Goal: Task Accomplishment & Management: Manage account settings

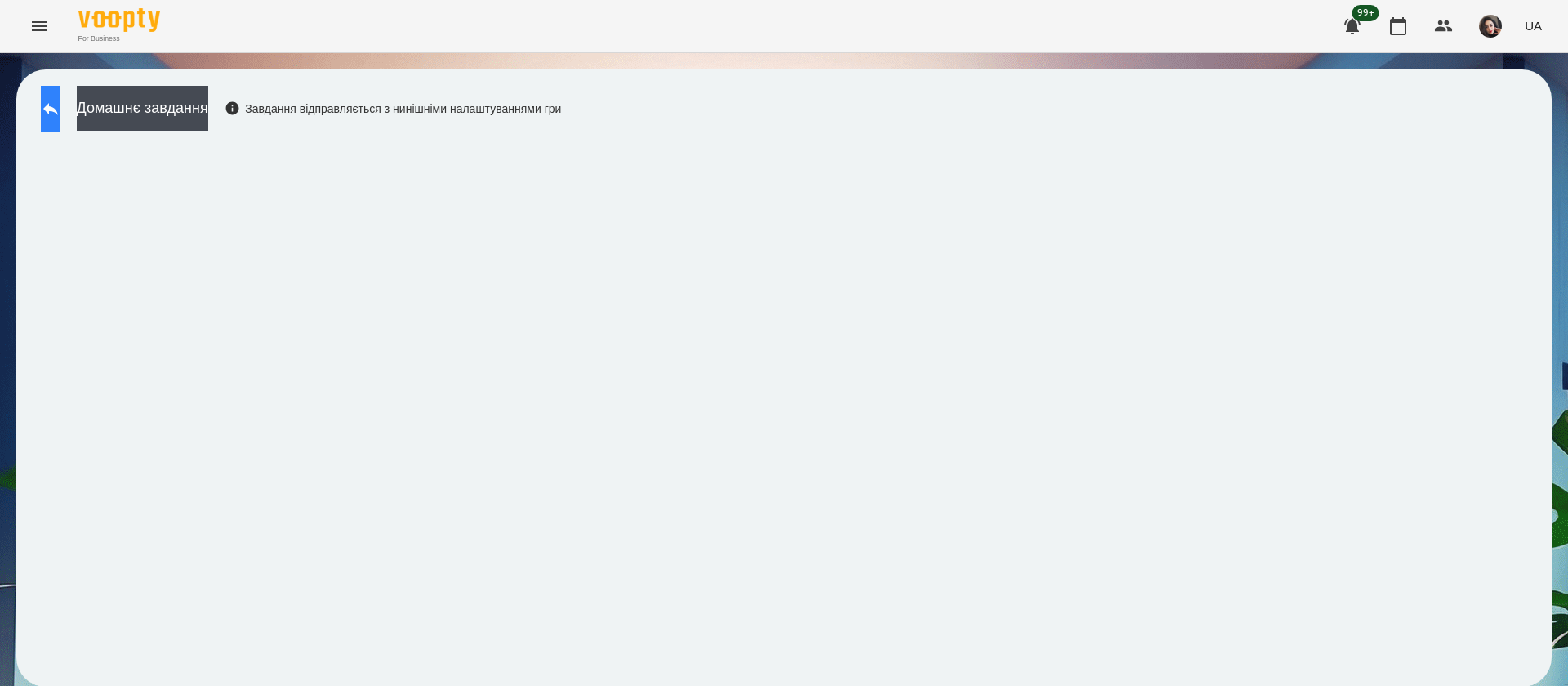
click at [48, 114] on button at bounding box center [50, 109] width 19 height 46
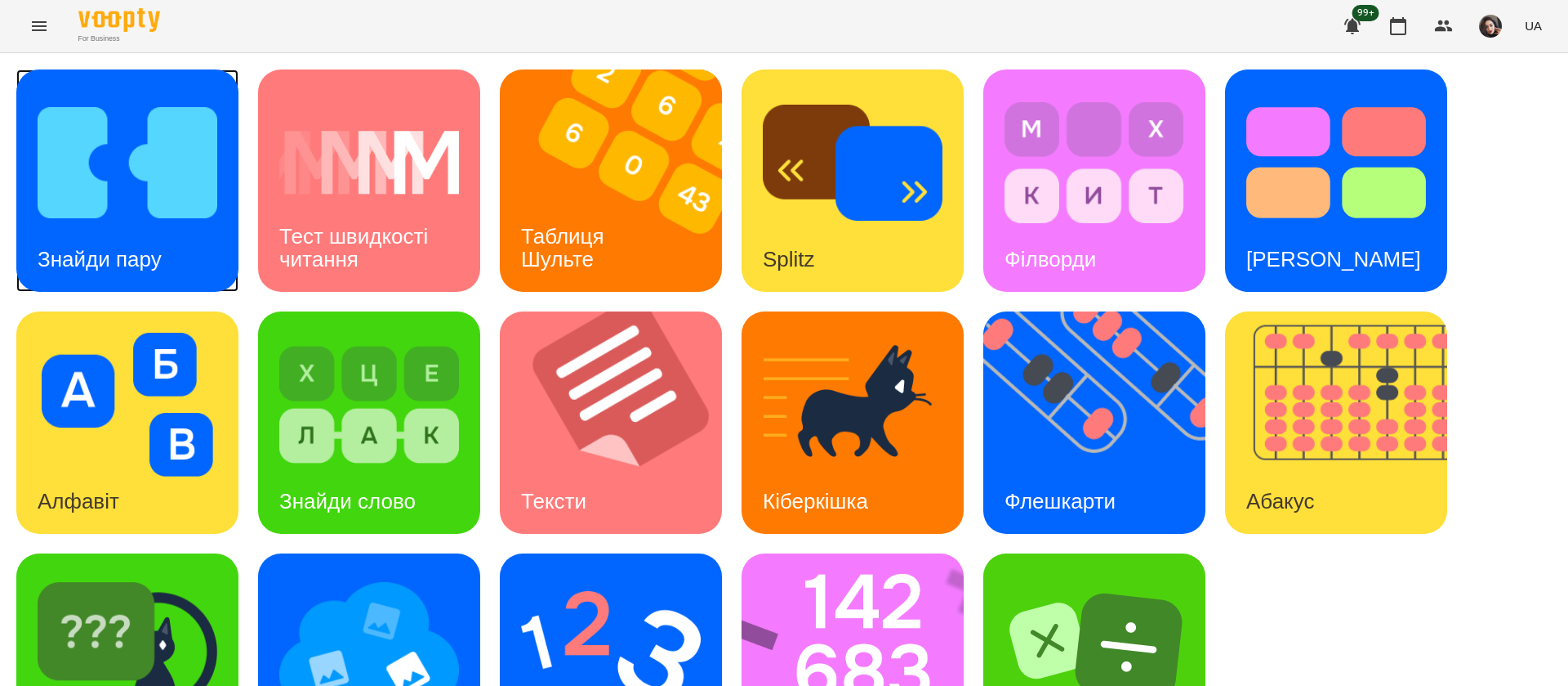
click at [128, 253] on h3 "Знайди пару" at bounding box center [99, 259] width 124 height 24
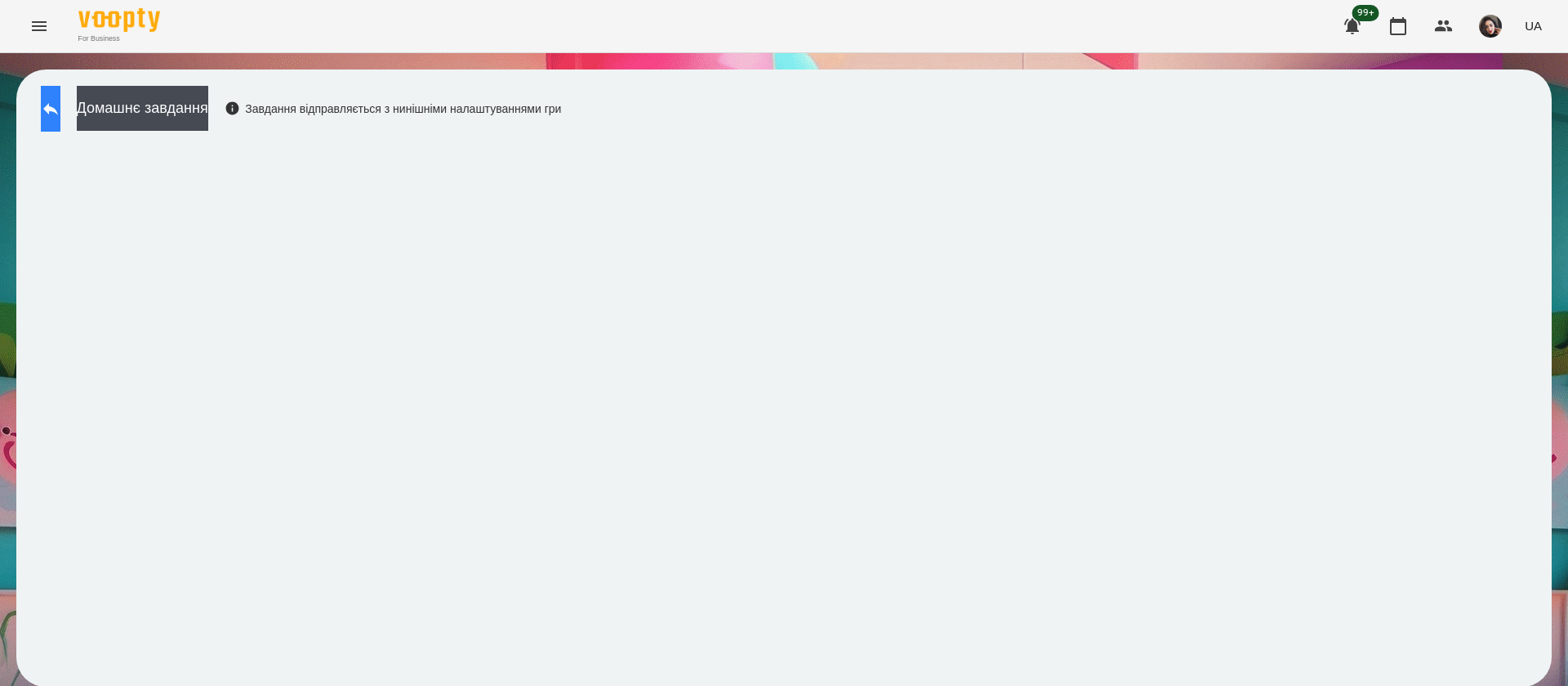
click at [61, 105] on icon at bounding box center [50, 108] width 19 height 19
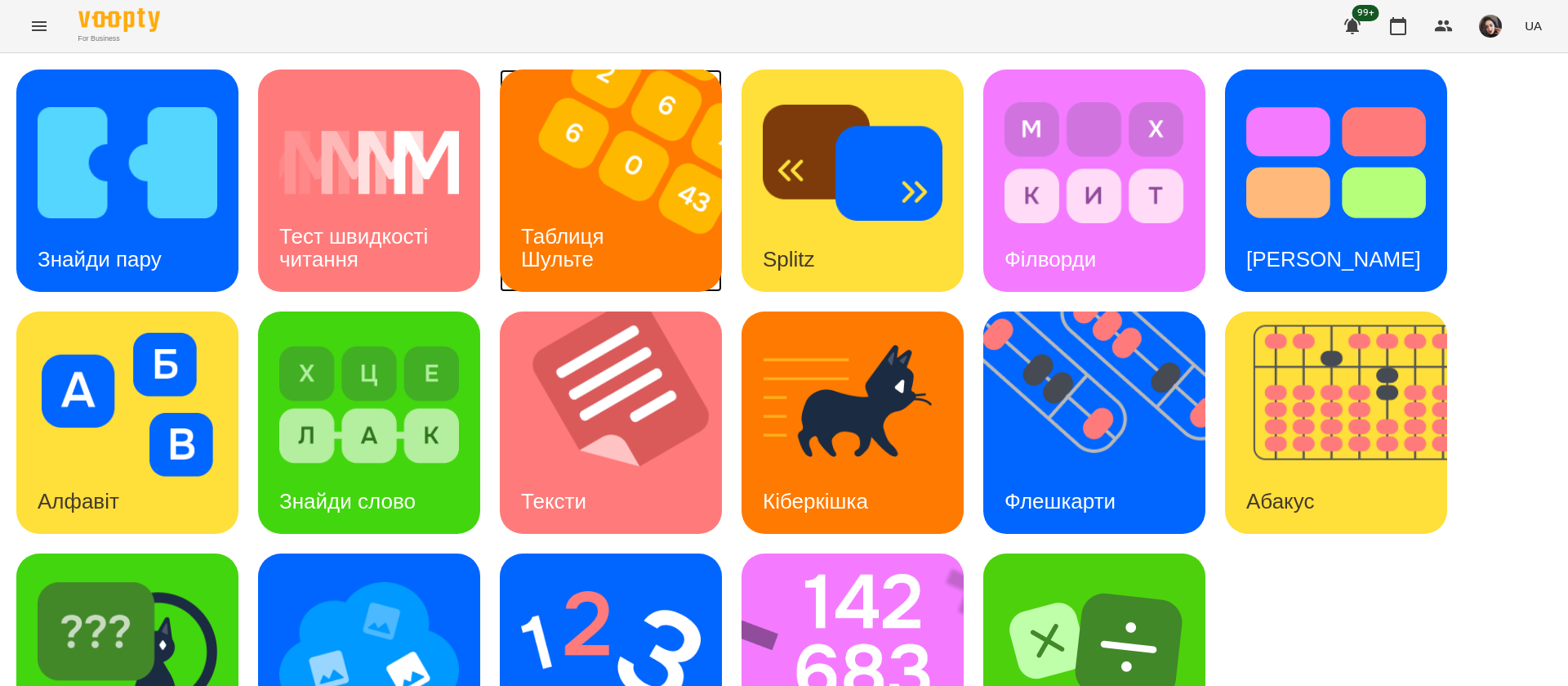
click at [657, 220] on img at bounding box center [621, 180] width 242 height 222
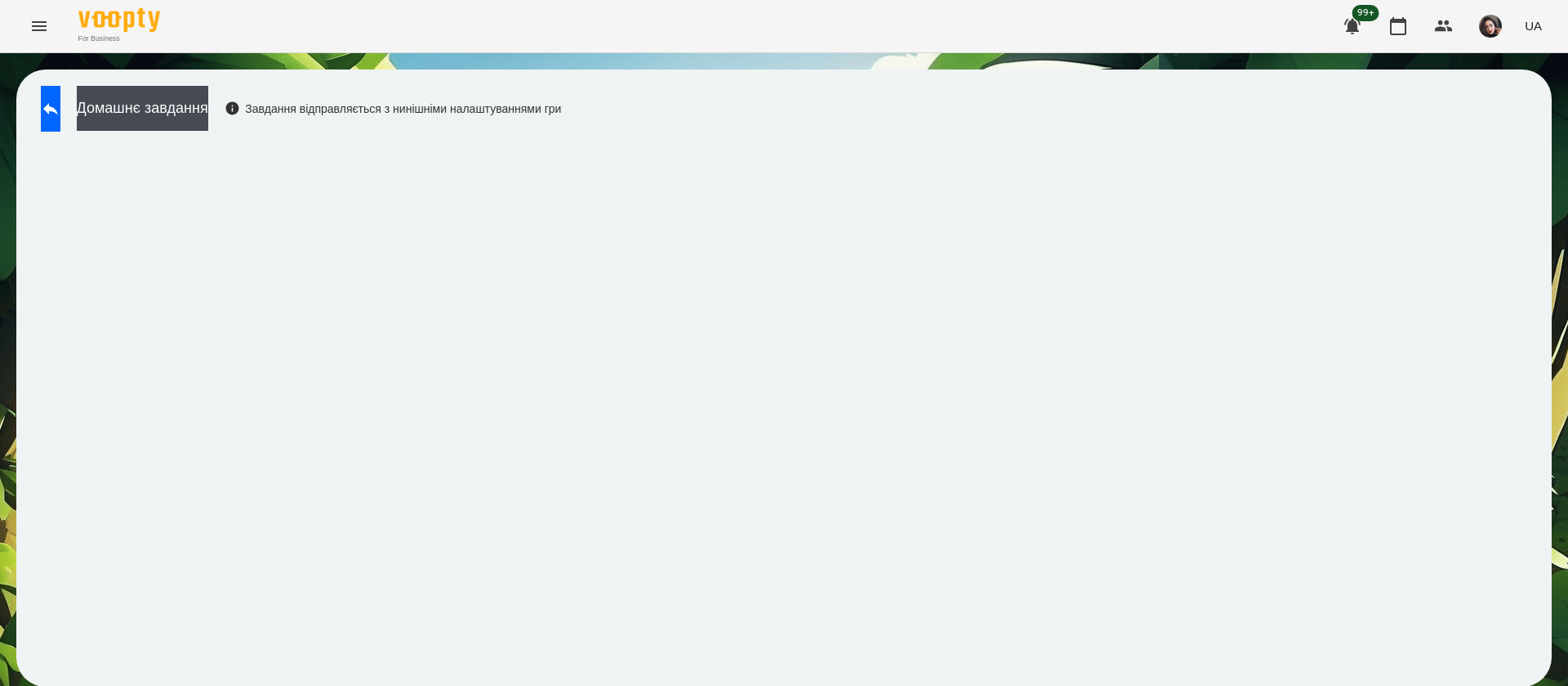
scroll to position [1, 0]
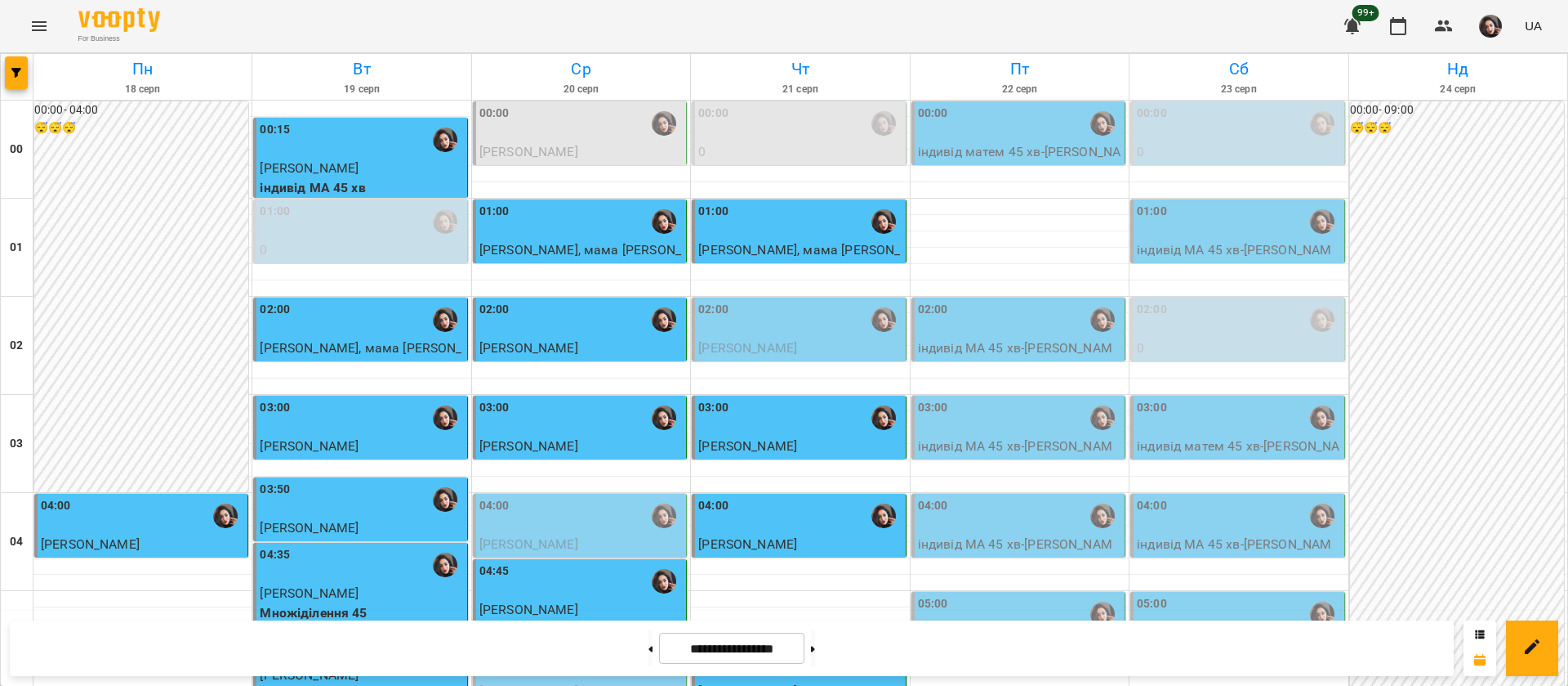
scroll to position [1842, 0]
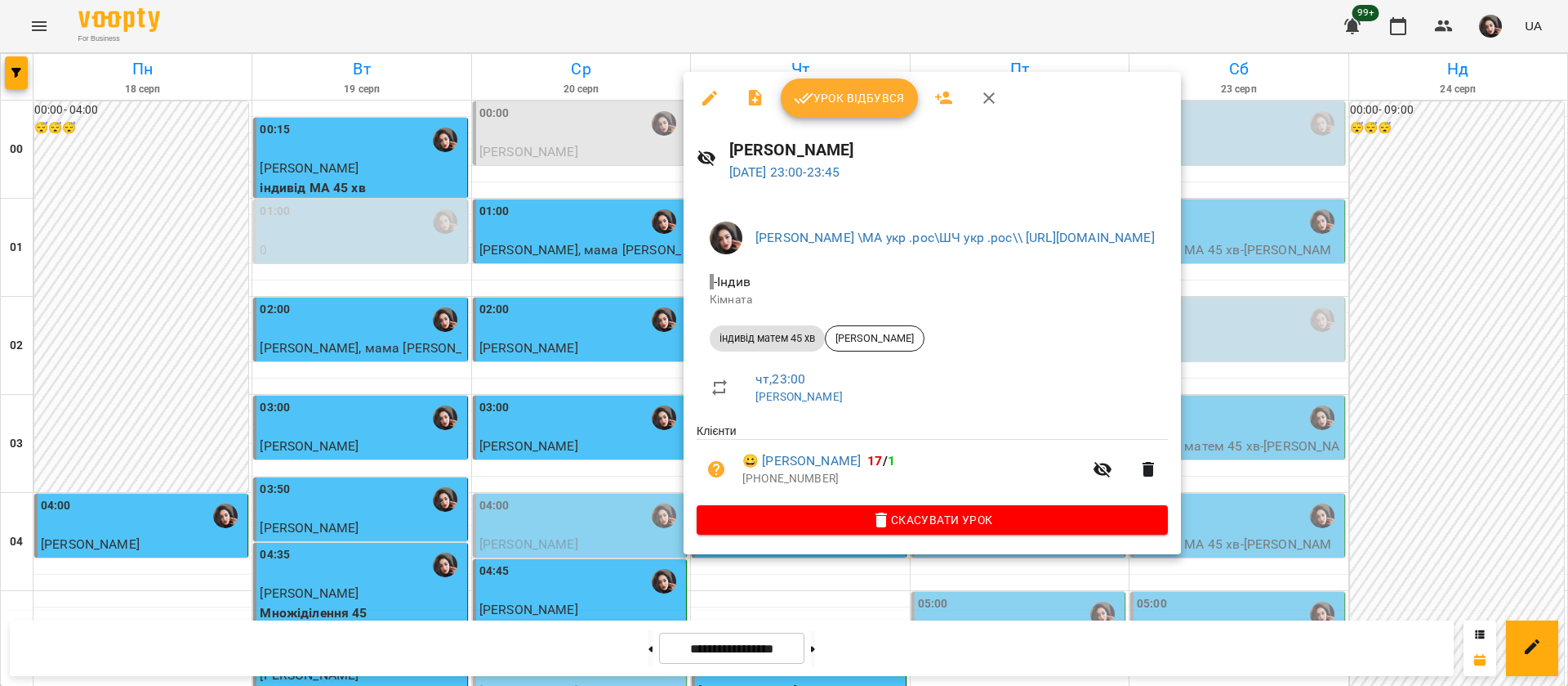
click at [812, 95] on span "Урок відбувся" at bounding box center [849, 97] width 111 height 19
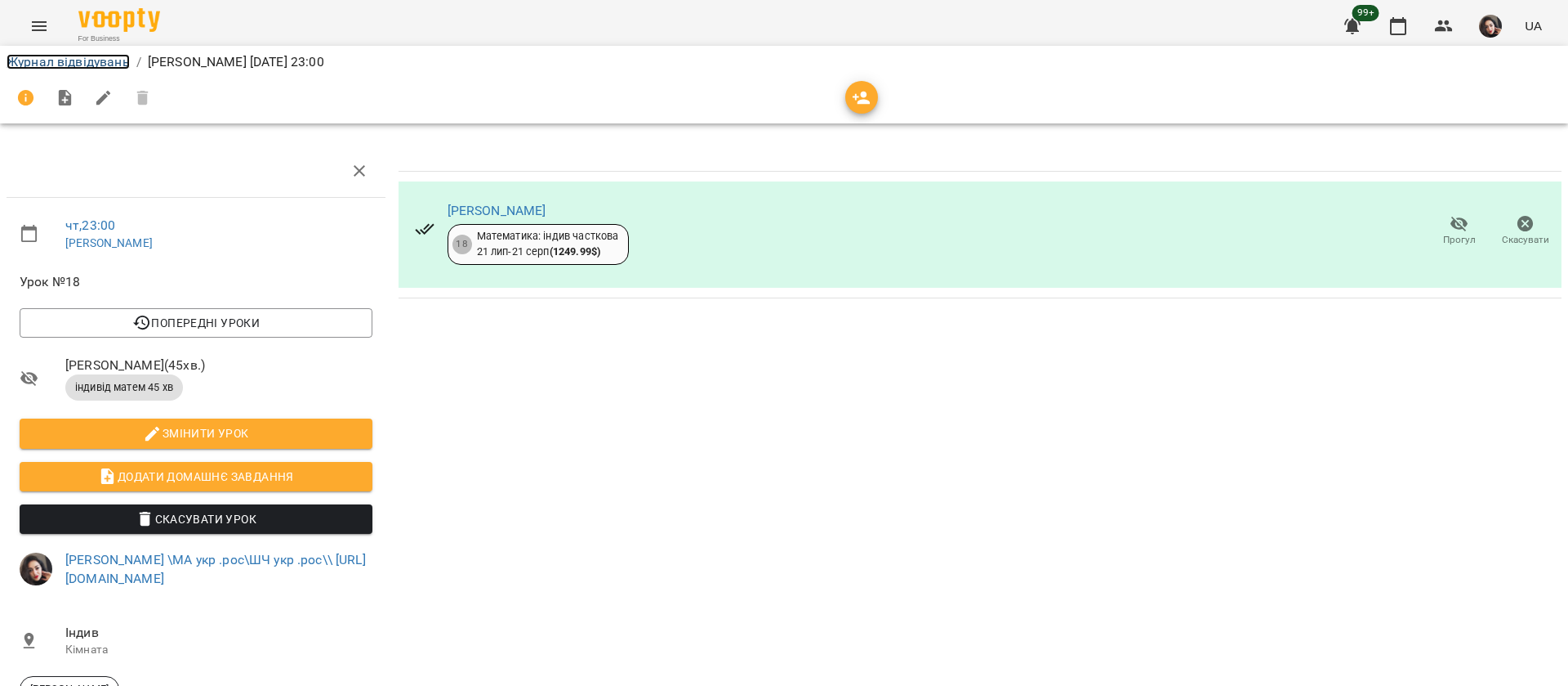
click at [62, 60] on link "Журнал відвідувань" at bounding box center [68, 62] width 123 height 15
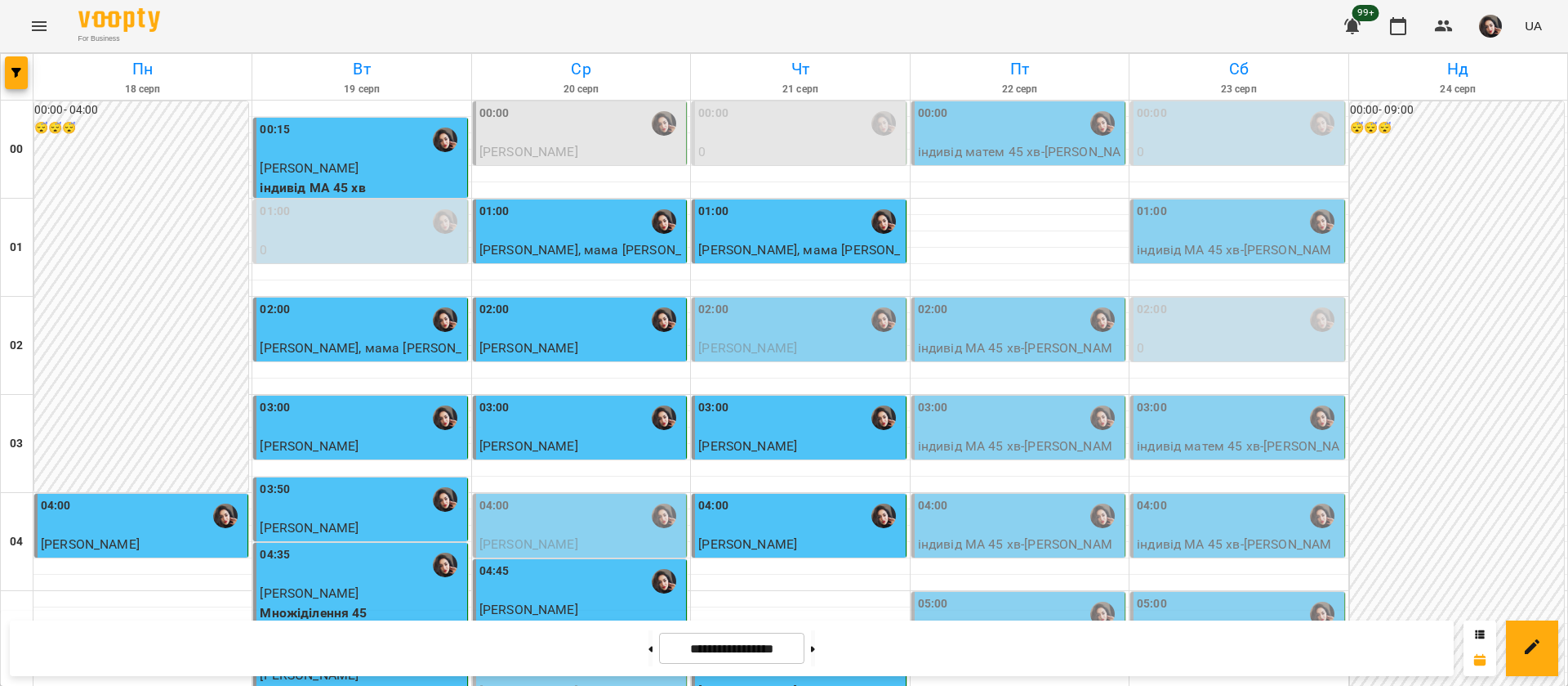
scroll to position [736, 0]
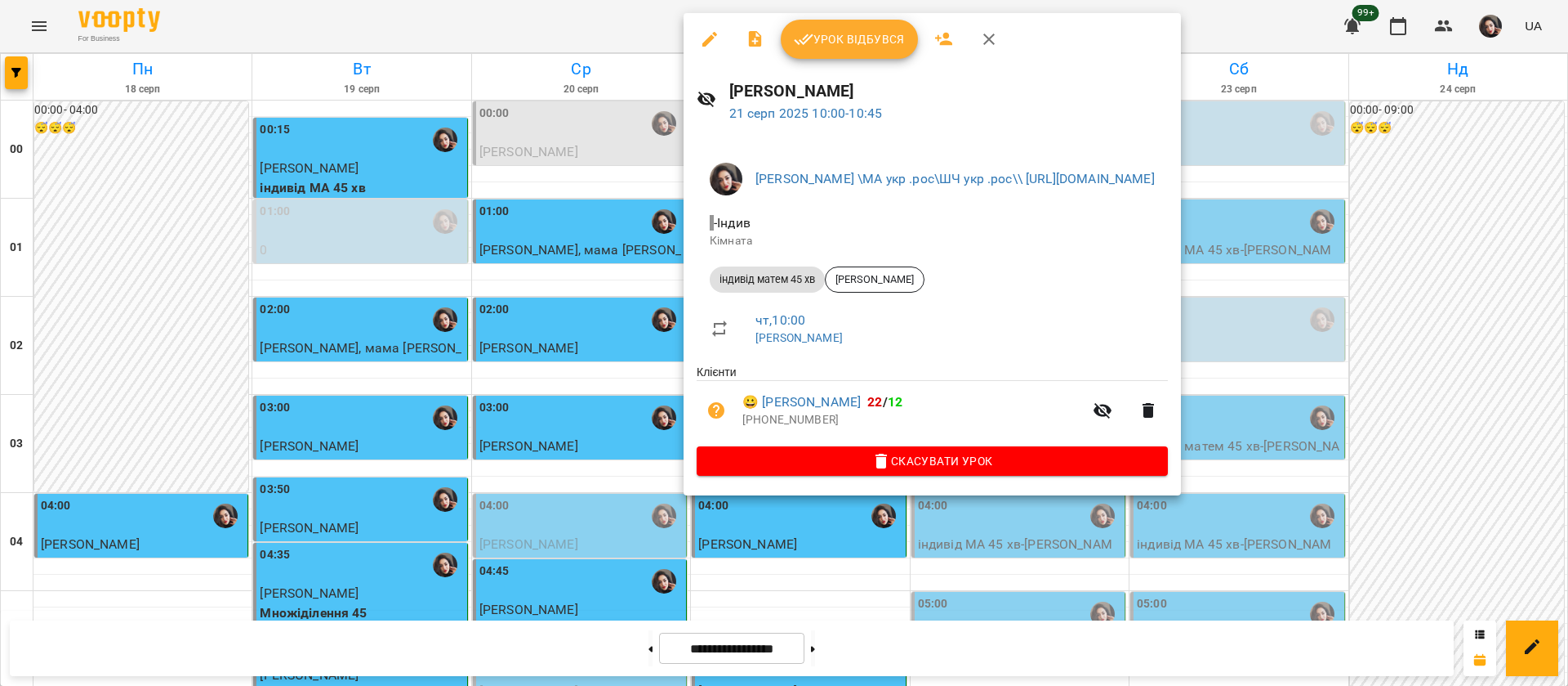
click at [827, 40] on span "Урок відбувся" at bounding box center [849, 39] width 111 height 19
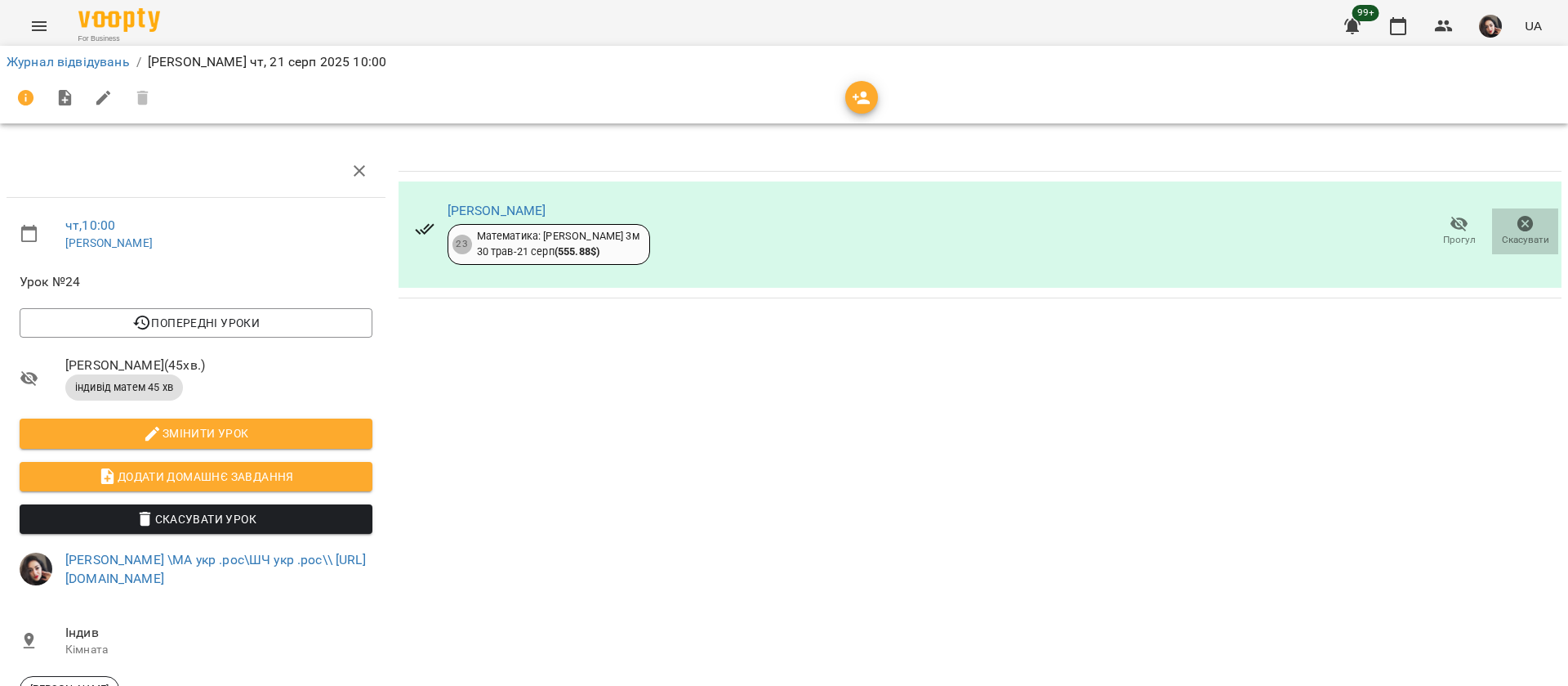
click at [1517, 226] on icon "button" at bounding box center [1525, 223] width 16 height 16
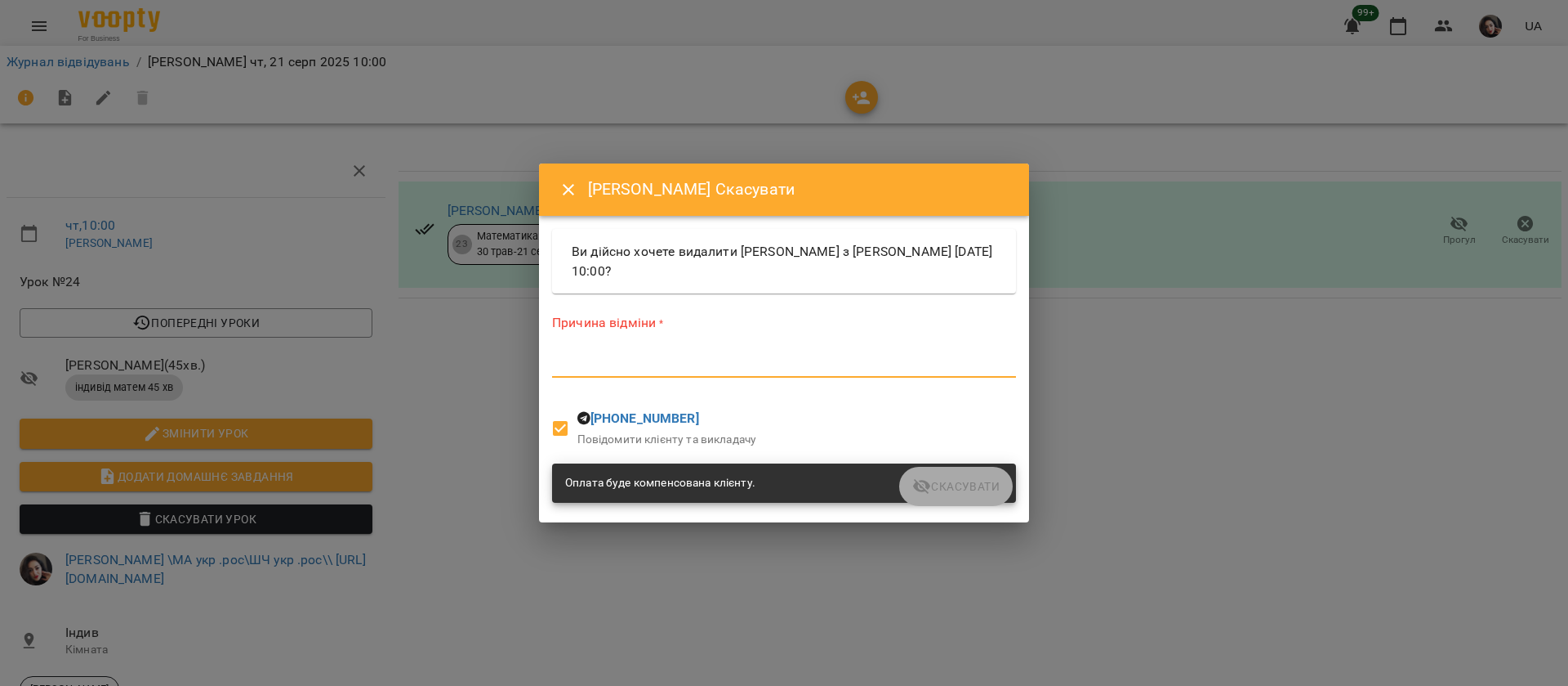
click at [722, 360] on textarea at bounding box center [784, 364] width 464 height 15
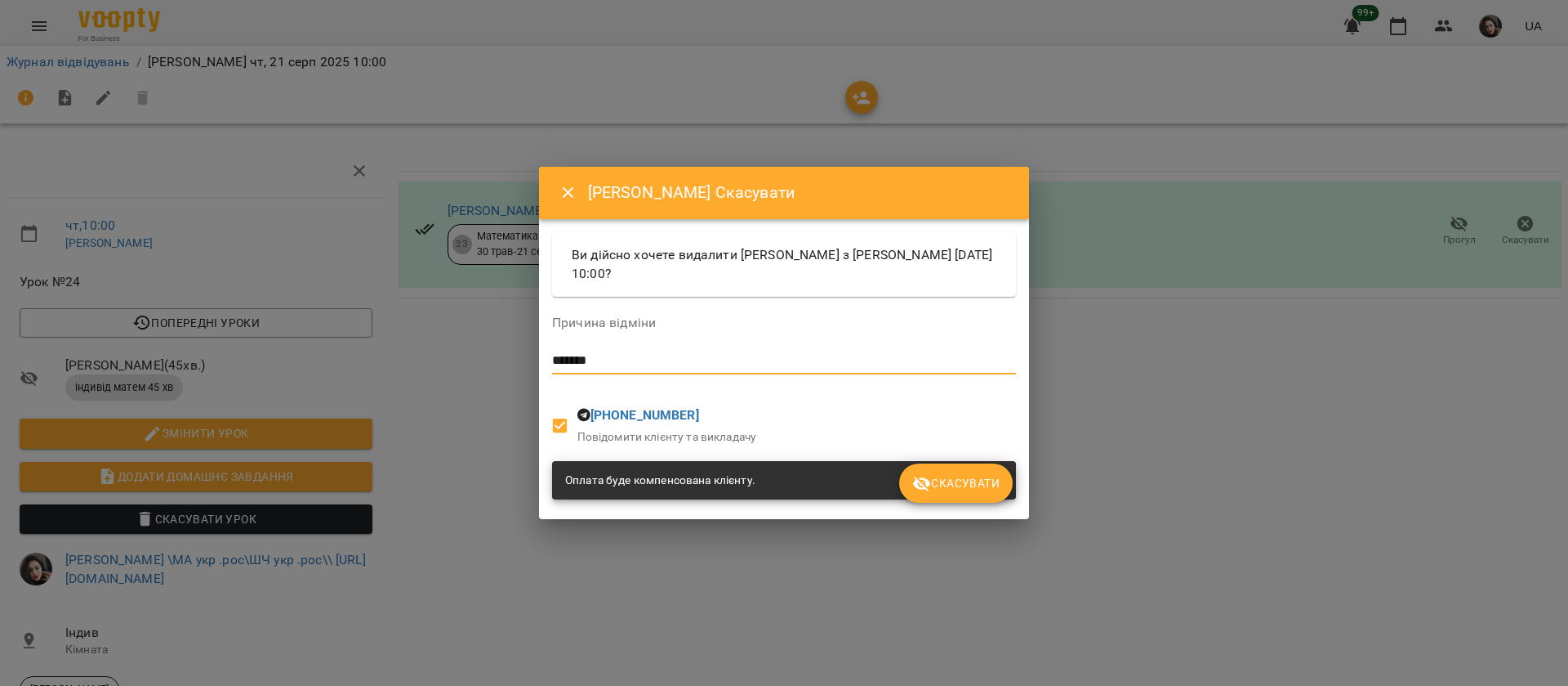
type textarea "*******"
click at [977, 481] on span "Скасувати" at bounding box center [956, 482] width 88 height 19
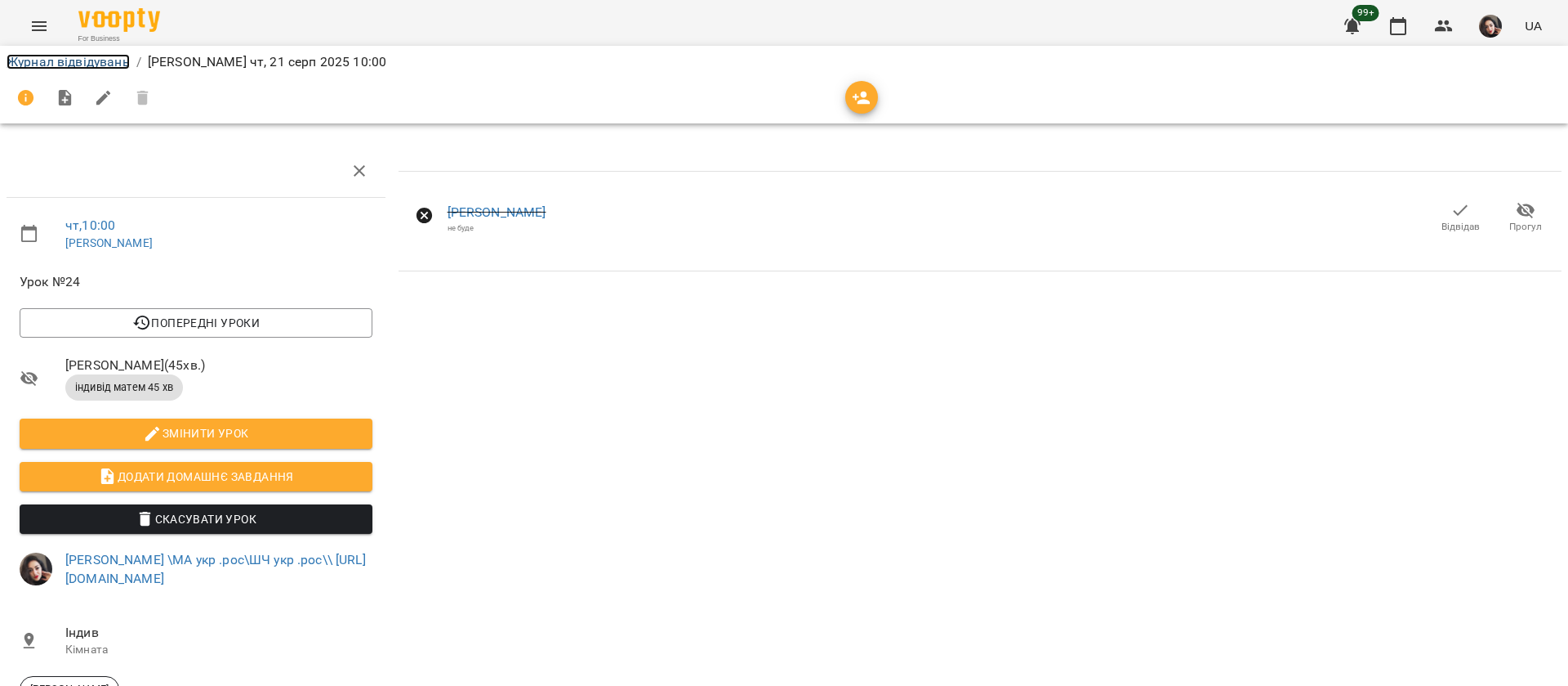
click at [106, 62] on link "Журнал відвідувань" at bounding box center [68, 62] width 123 height 15
